Goal: Information Seeking & Learning: Learn about a topic

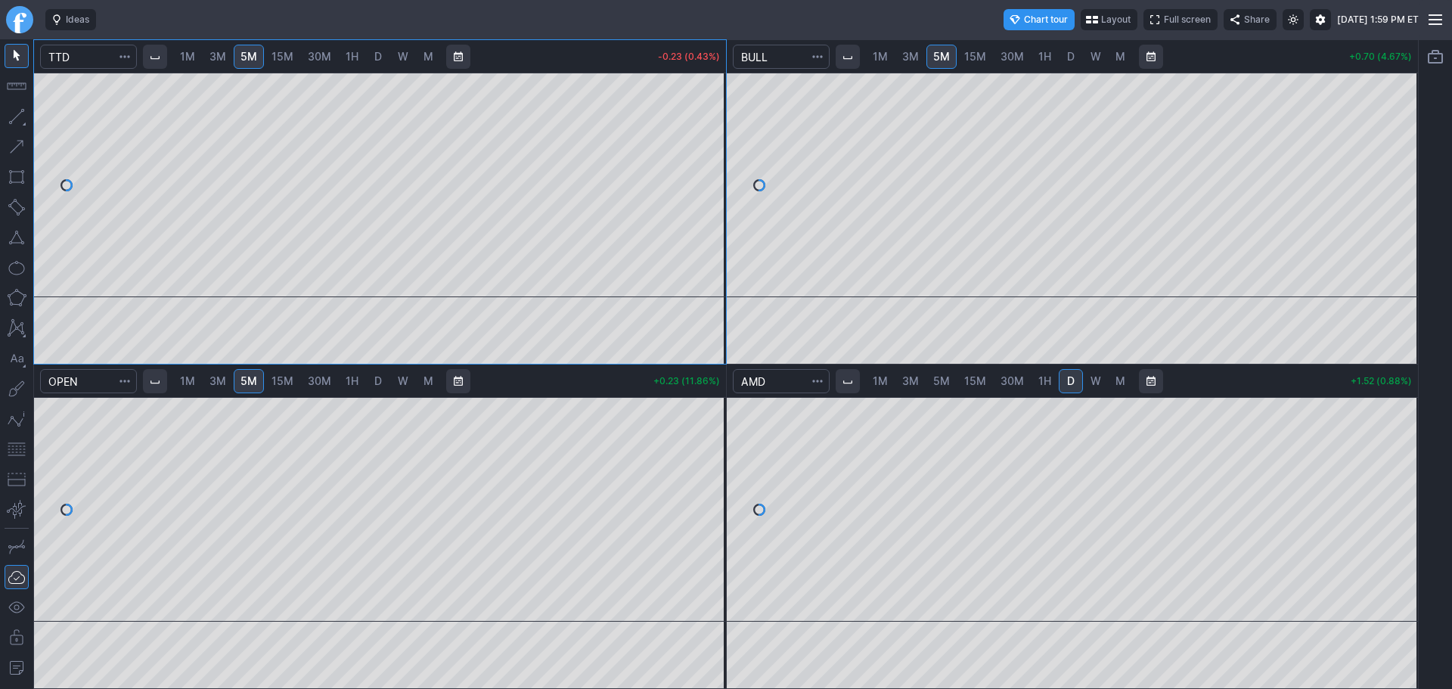
click at [930, 387] on link "5M" at bounding box center [941, 381] width 30 height 24
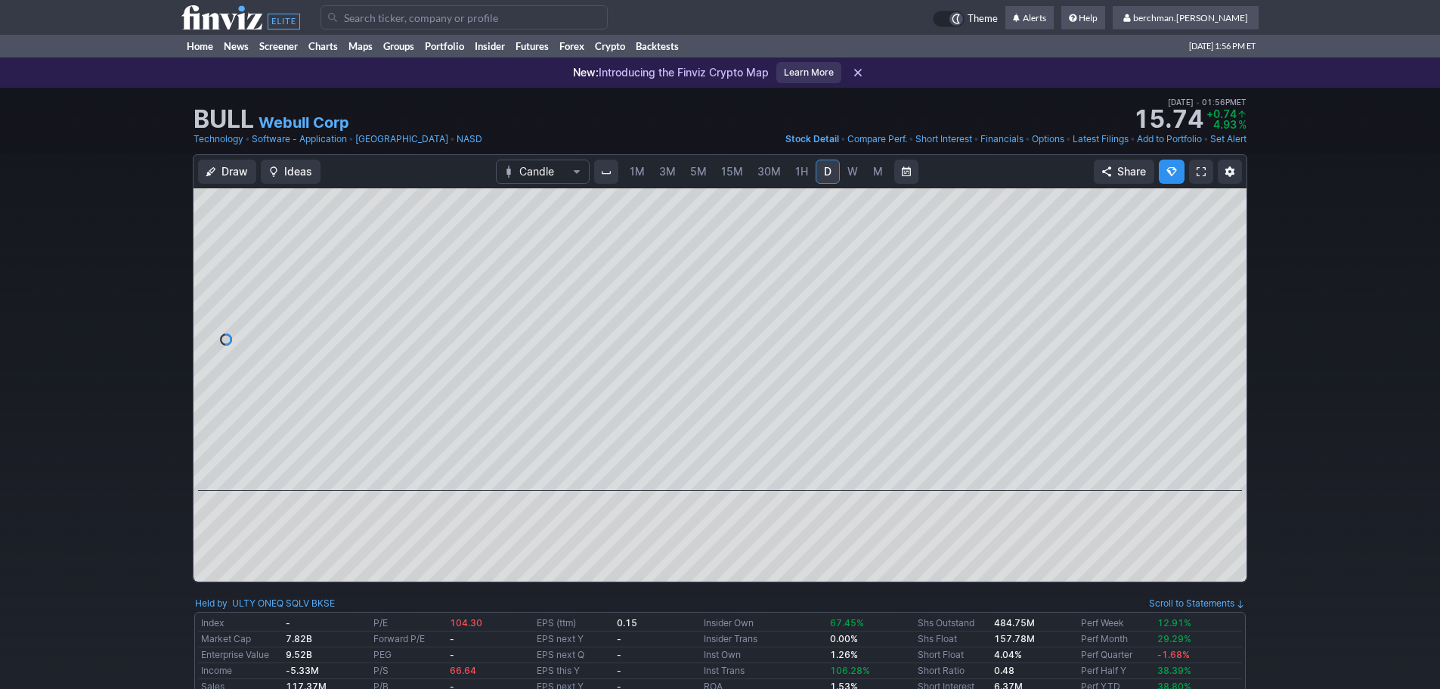
click at [407, 22] on input "Search" at bounding box center [464, 17] width 287 height 24
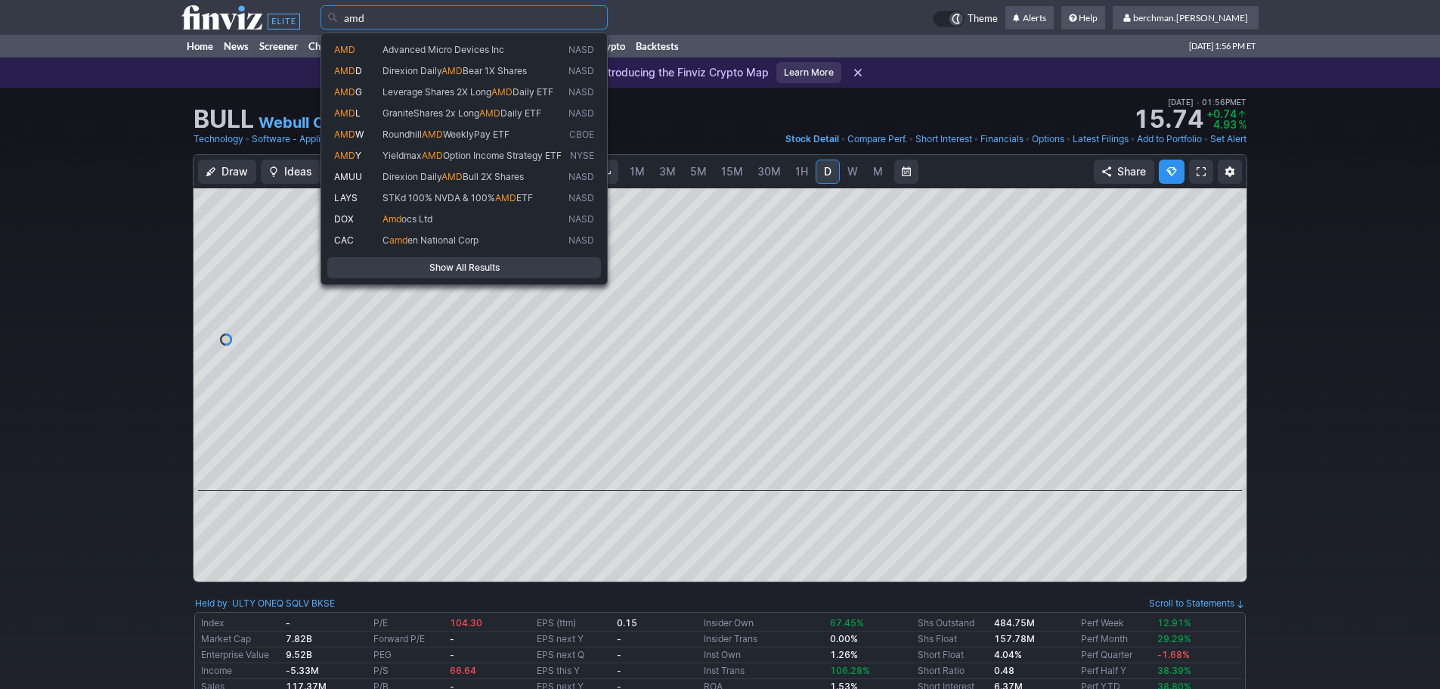
click at [411, 51] on span "Advanced Micro Devices Inc" at bounding box center [444, 49] width 122 height 11
type input "AMD"
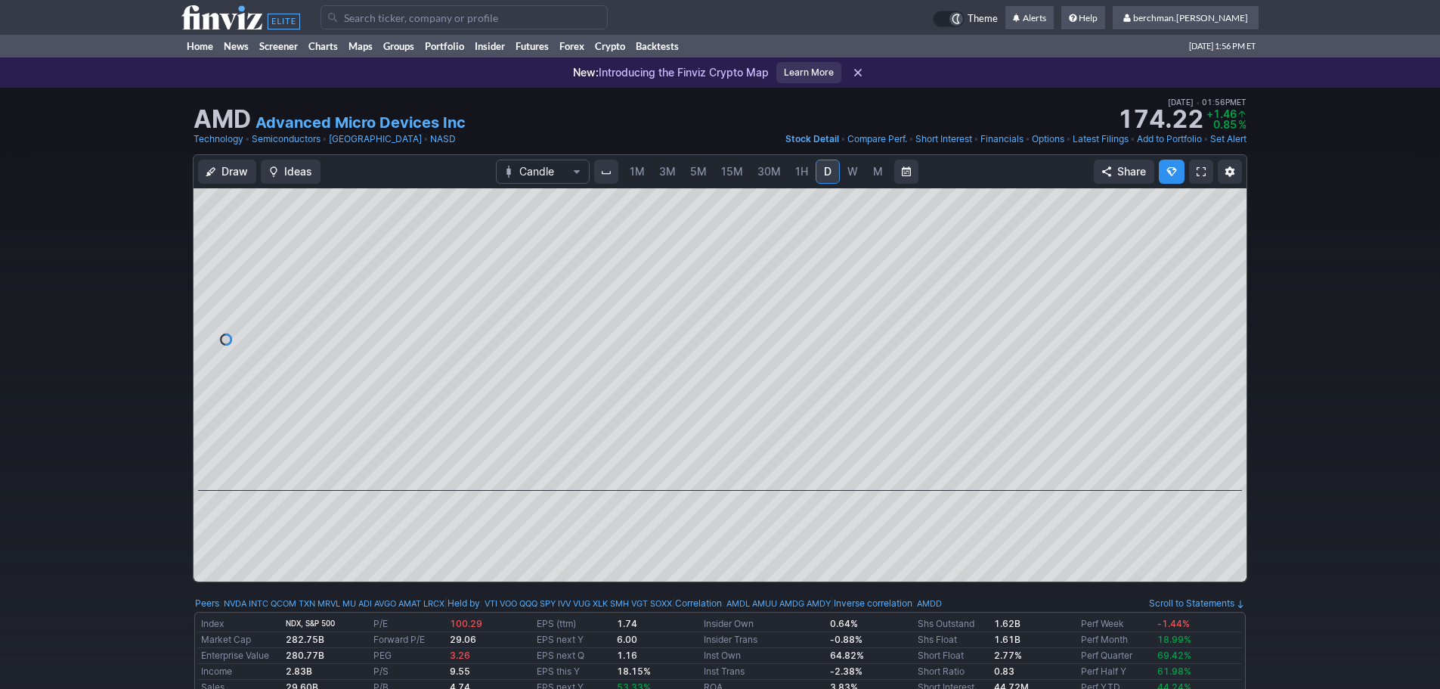
click at [705, 175] on span "5M" at bounding box center [698, 171] width 17 height 13
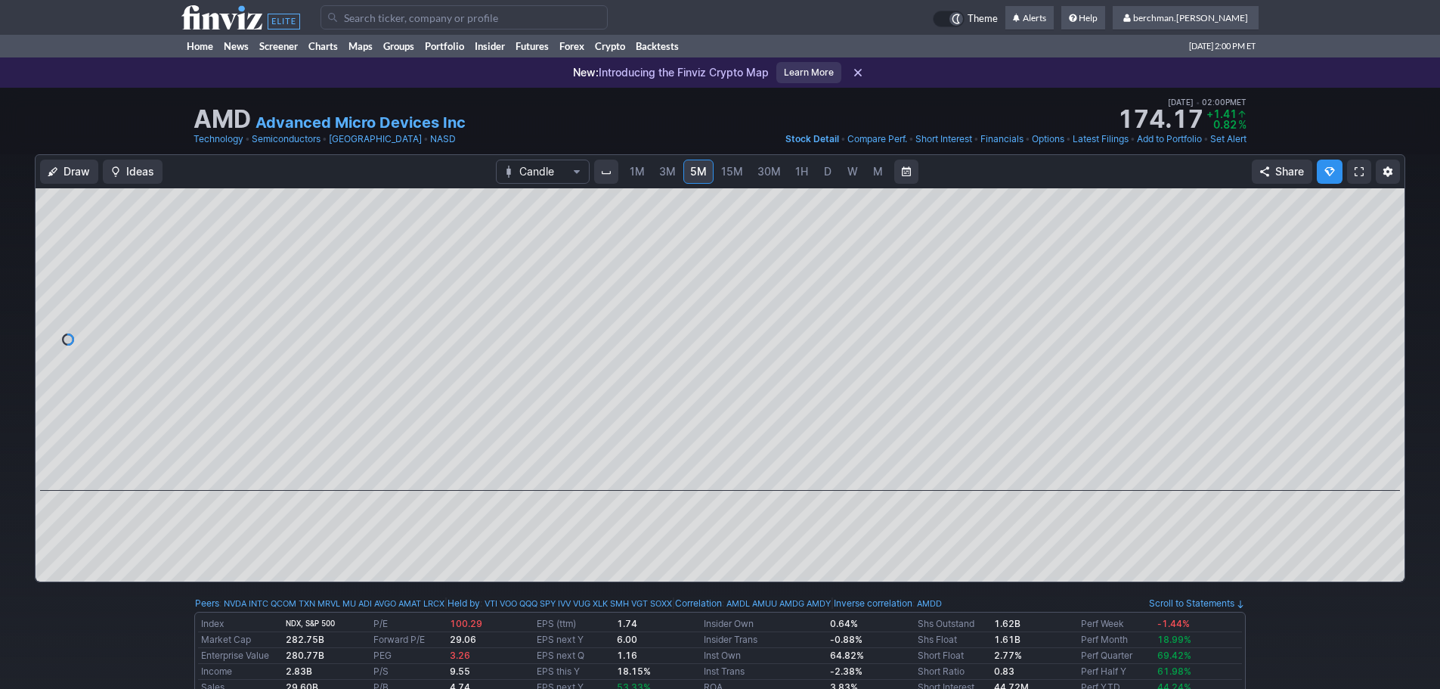
click at [403, 15] on input "Search" at bounding box center [464, 17] width 287 height 24
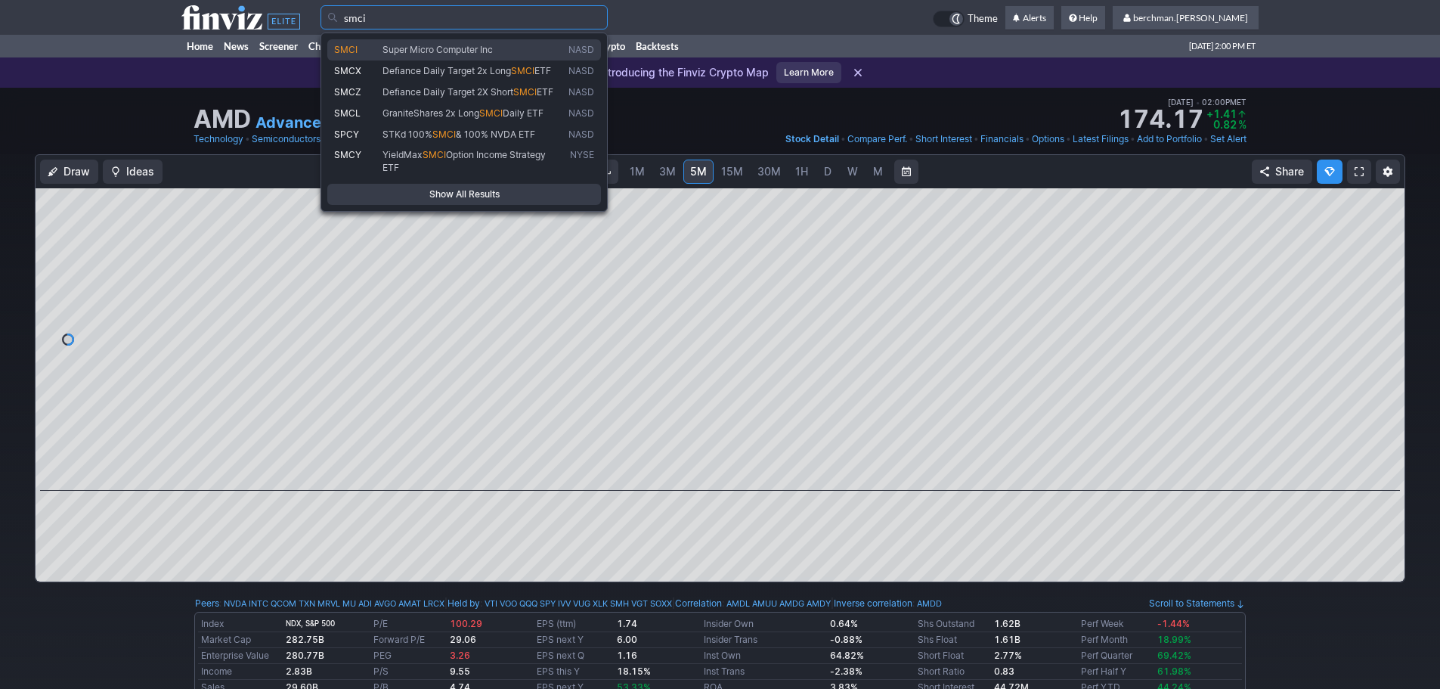
click at [415, 52] on span "Super Micro Computer Inc" at bounding box center [438, 49] width 110 height 11
type input "SMCI"
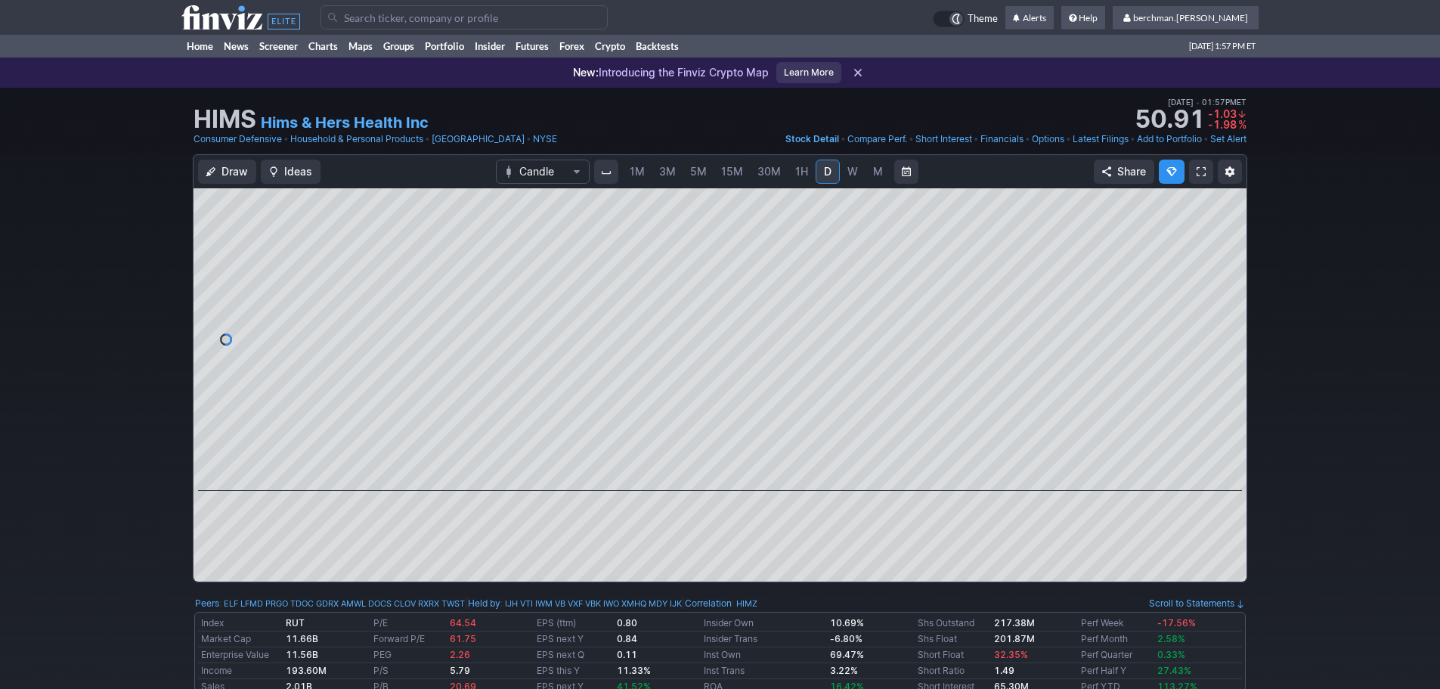
click at [469, 26] on input "Search" at bounding box center [464, 17] width 287 height 24
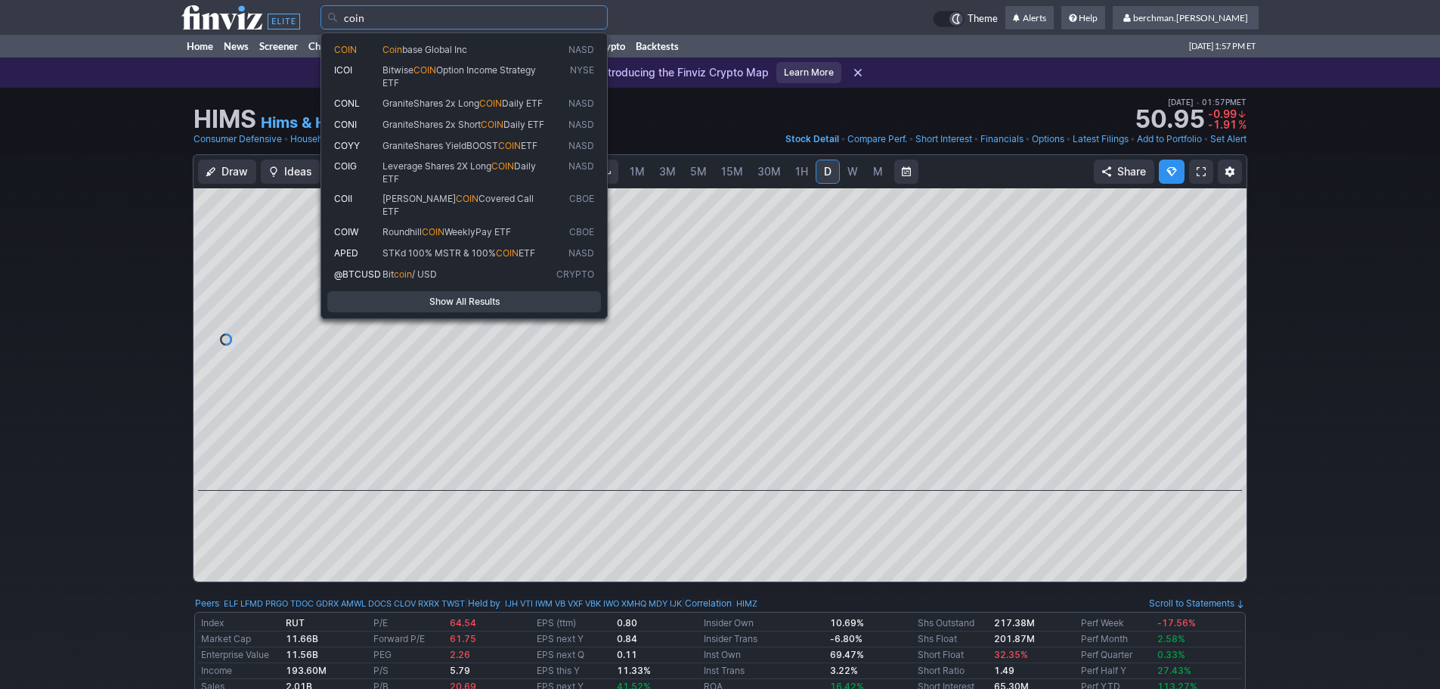
click at [462, 55] on span "Coin base Global Inc" at bounding box center [467, 50] width 174 height 13
type input "COIN"
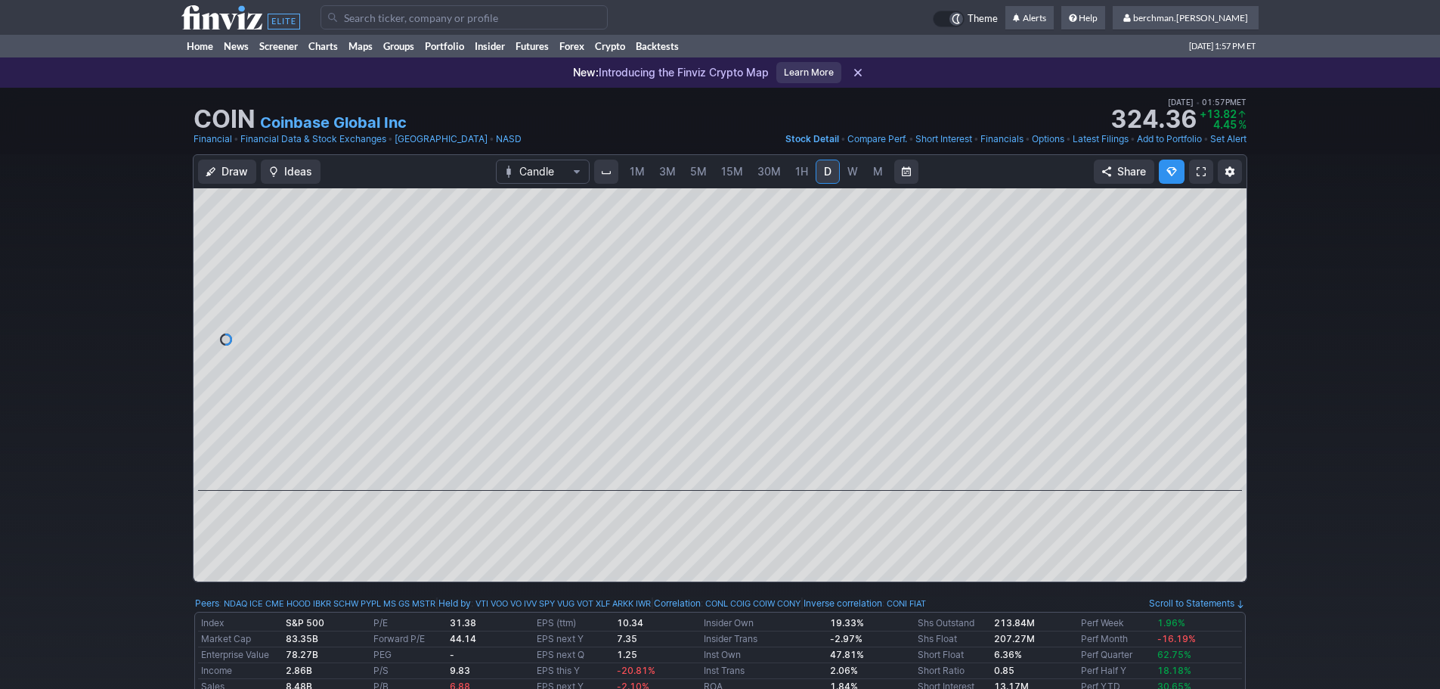
drag, startPoint x: 0, startPoint y: 0, endPoint x: 700, endPoint y: 175, distance: 721.8
click at [700, 175] on span "5M" at bounding box center [698, 171] width 17 height 13
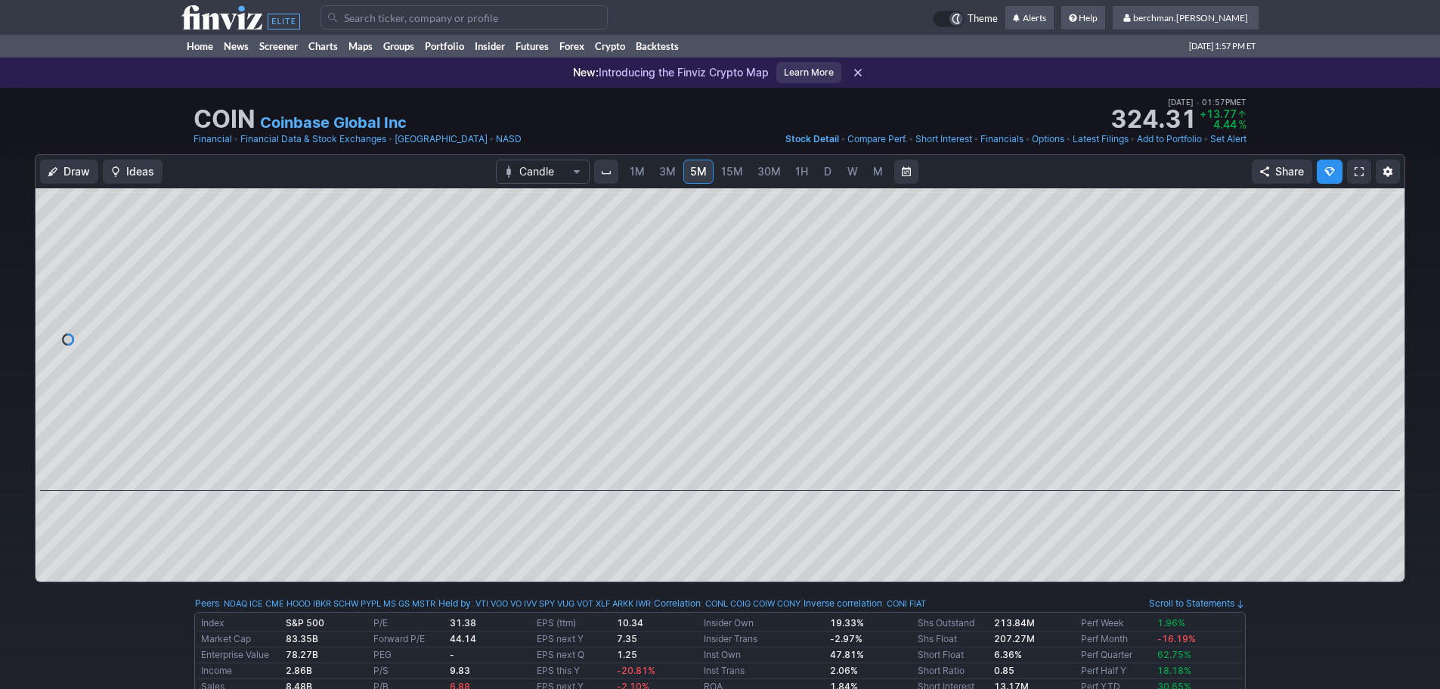
click at [465, 18] on input "Search" at bounding box center [464, 17] width 287 height 24
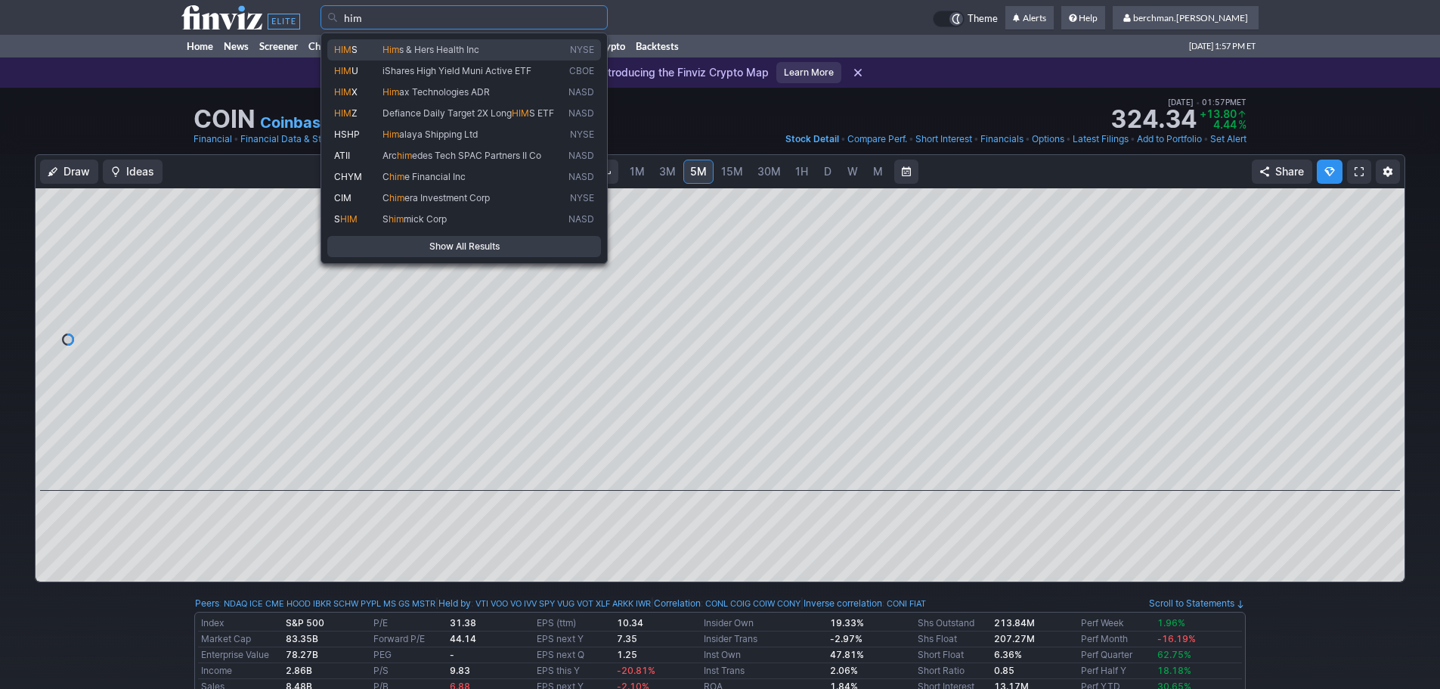
click at [467, 47] on span "s & Hers Health Inc" at bounding box center [439, 49] width 80 height 11
type input "HIMS"
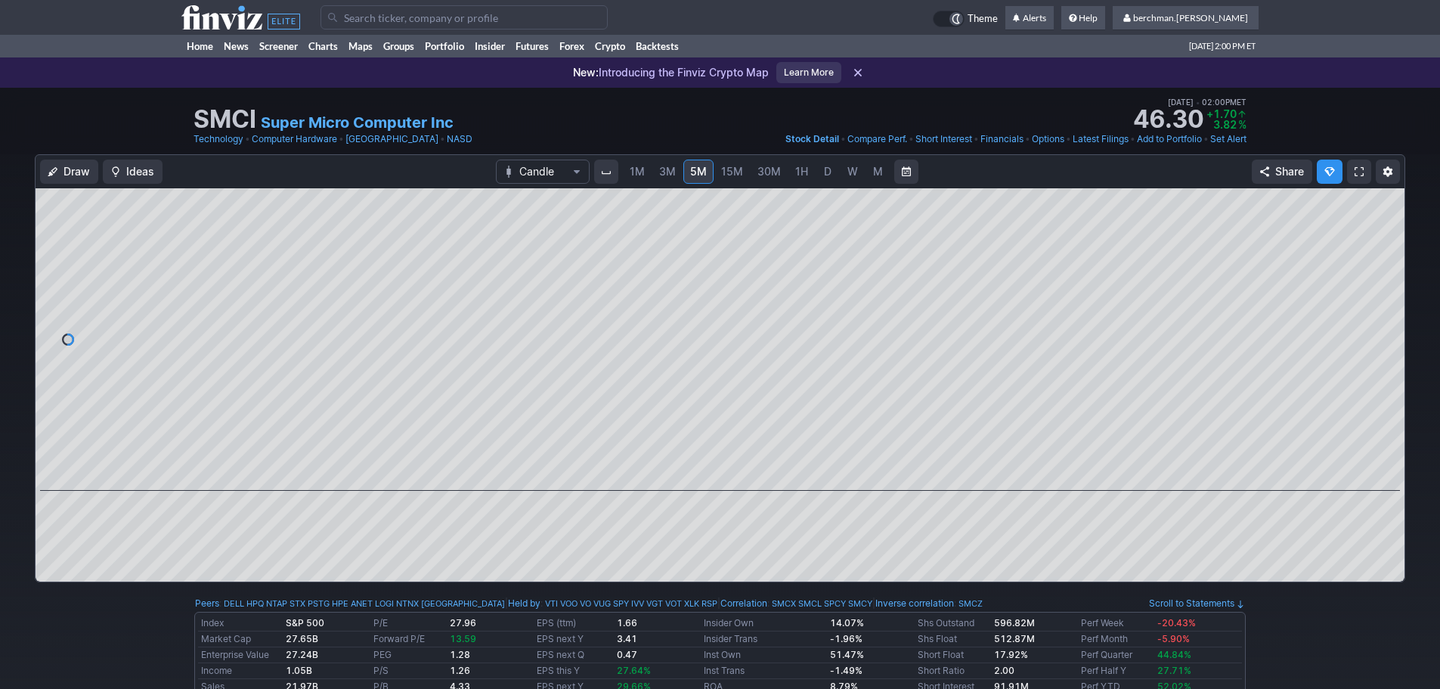
click at [829, 171] on span "D" at bounding box center [828, 171] width 8 height 13
